Goal: Navigation & Orientation: Find specific page/section

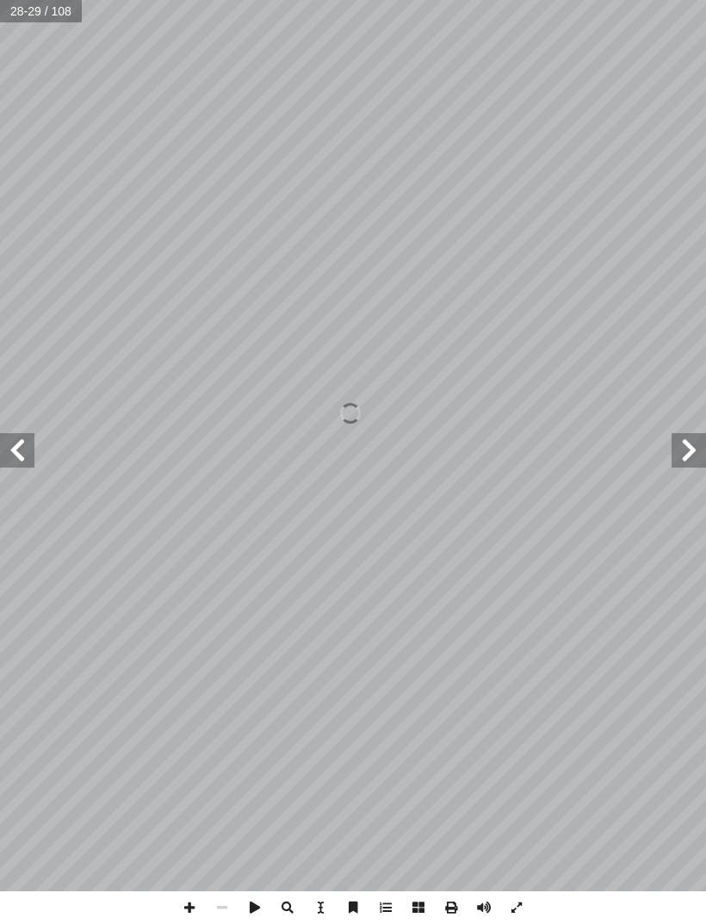
click at [19, 442] on span at bounding box center [17, 450] width 34 height 34
click at [23, 446] on span at bounding box center [17, 450] width 34 height 34
click at [680, 462] on span at bounding box center [689, 450] width 34 height 34
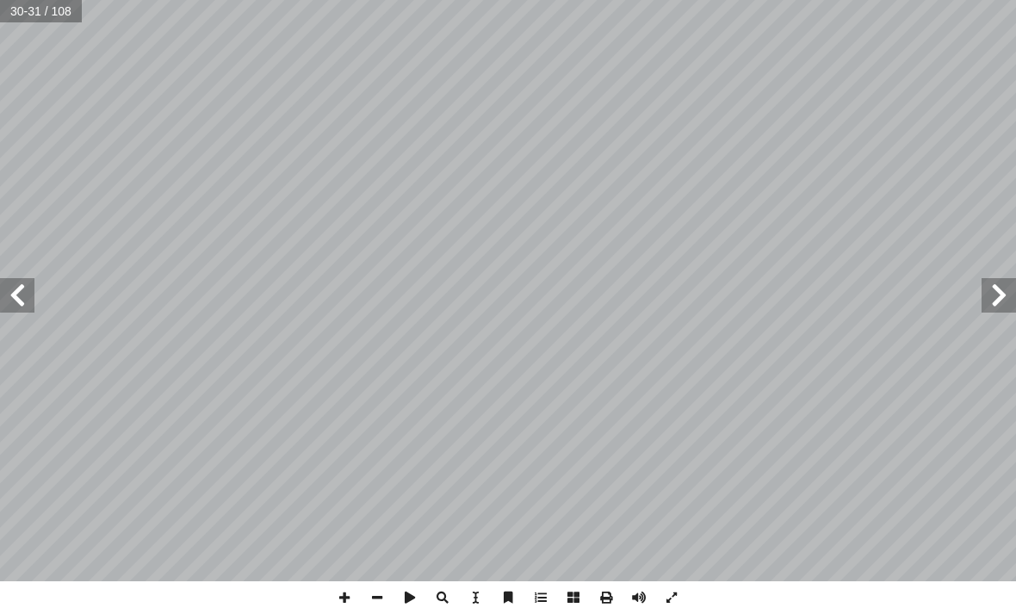
click at [10, 295] on span at bounding box center [17, 295] width 34 height 34
click at [31, 285] on span at bounding box center [17, 295] width 34 height 34
click at [27, 299] on span at bounding box center [17, 295] width 34 height 34
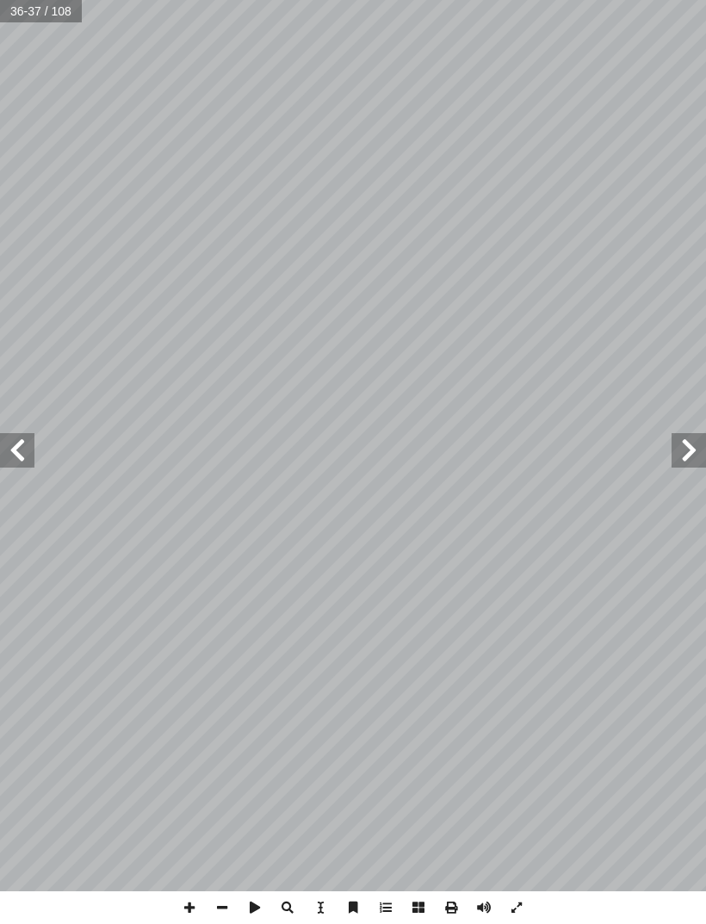
click at [686, 446] on span at bounding box center [689, 450] width 34 height 34
click at [688, 442] on span at bounding box center [689, 450] width 34 height 34
click at [694, 452] on span at bounding box center [689, 450] width 34 height 34
